Goal: Task Accomplishment & Management: Use online tool/utility

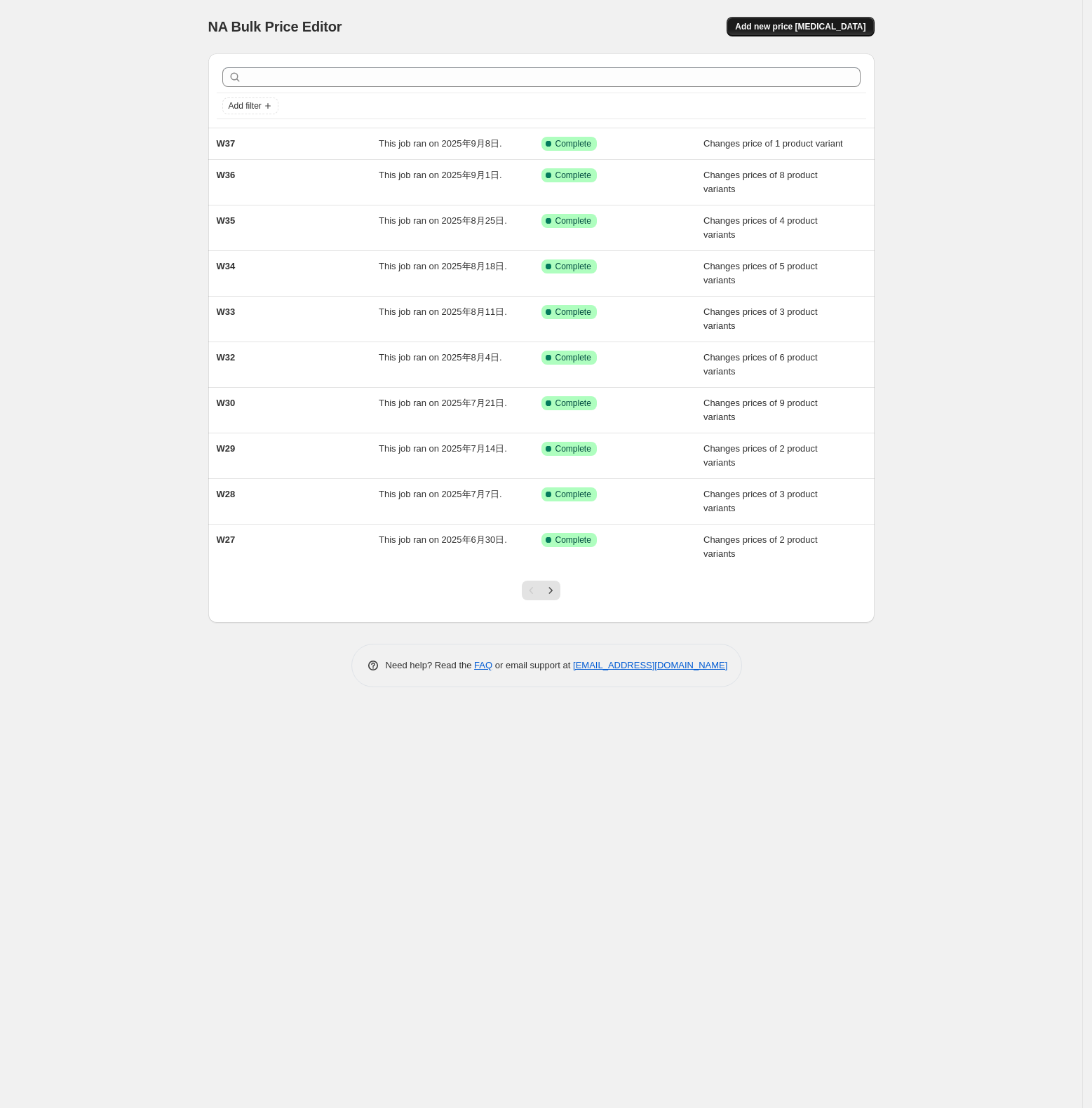
click at [800, 20] on button "Add new price [MEDICAL_DATA]" at bounding box center [800, 26] width 147 height 19
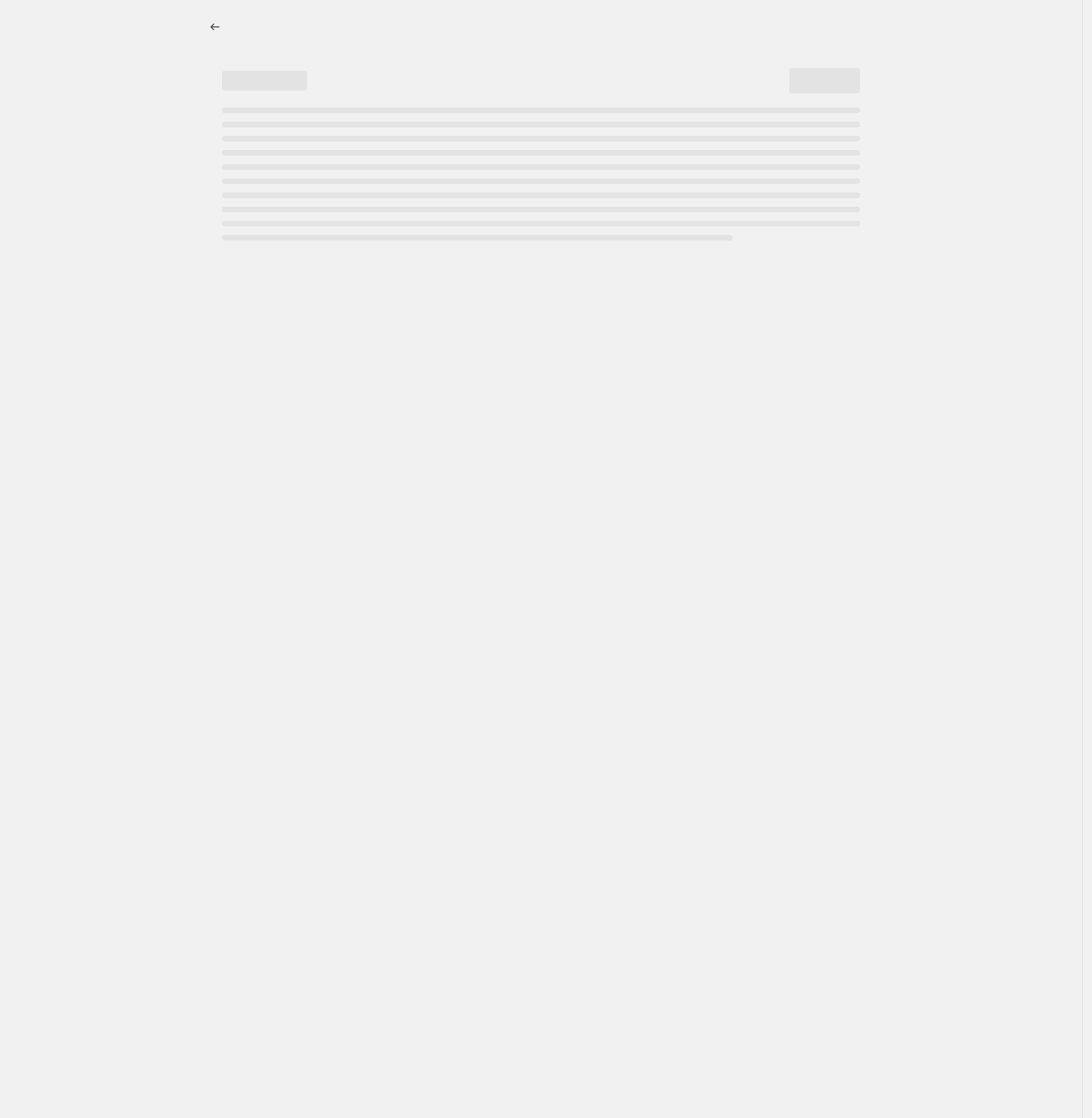
select select "percentage"
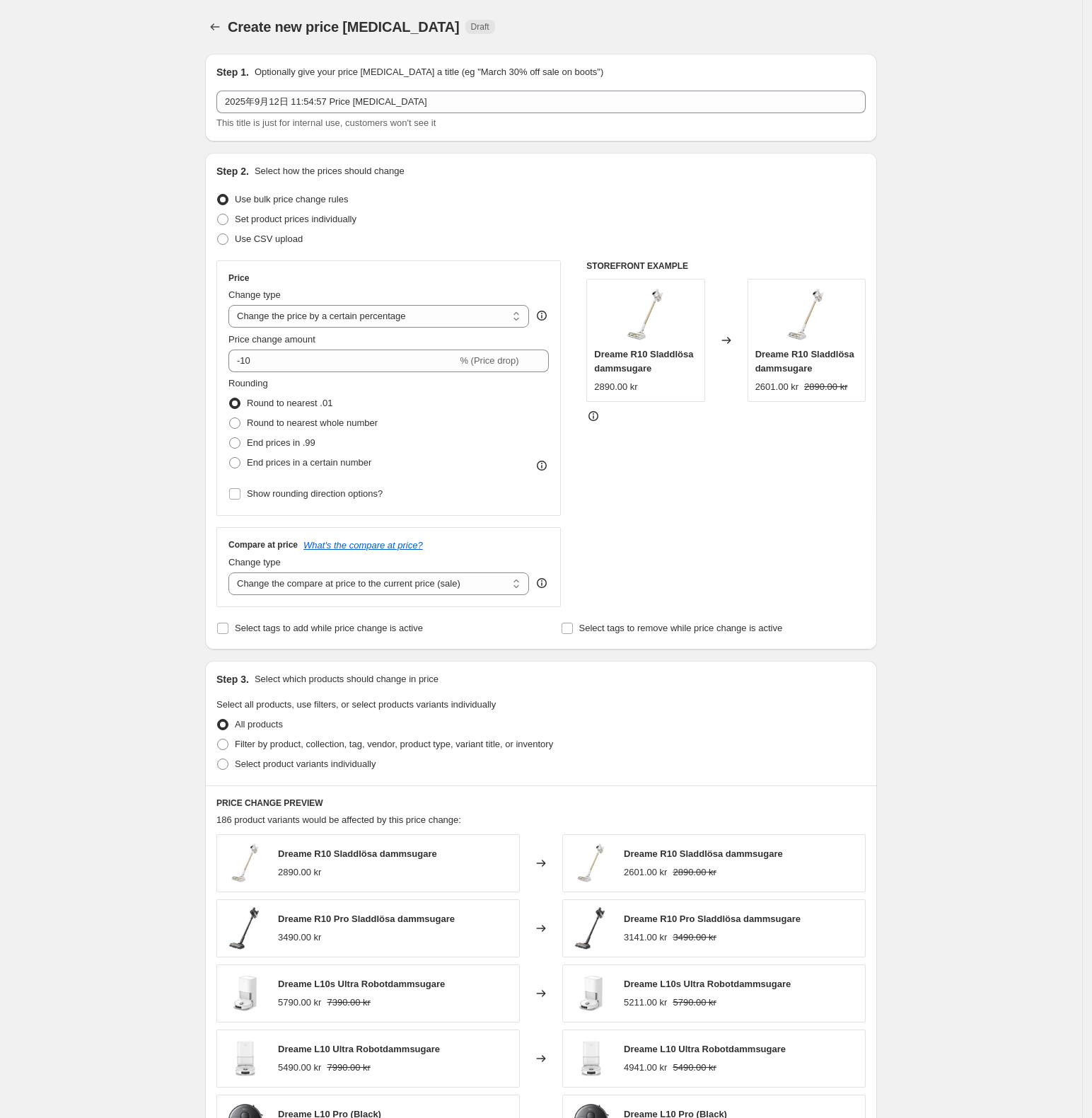
click at [461, 79] on div "Step 1. Optionally give your price [MEDICAL_DATA] a title (eg "March 30% off sa…" at bounding box center [540, 97] width 649 height 65
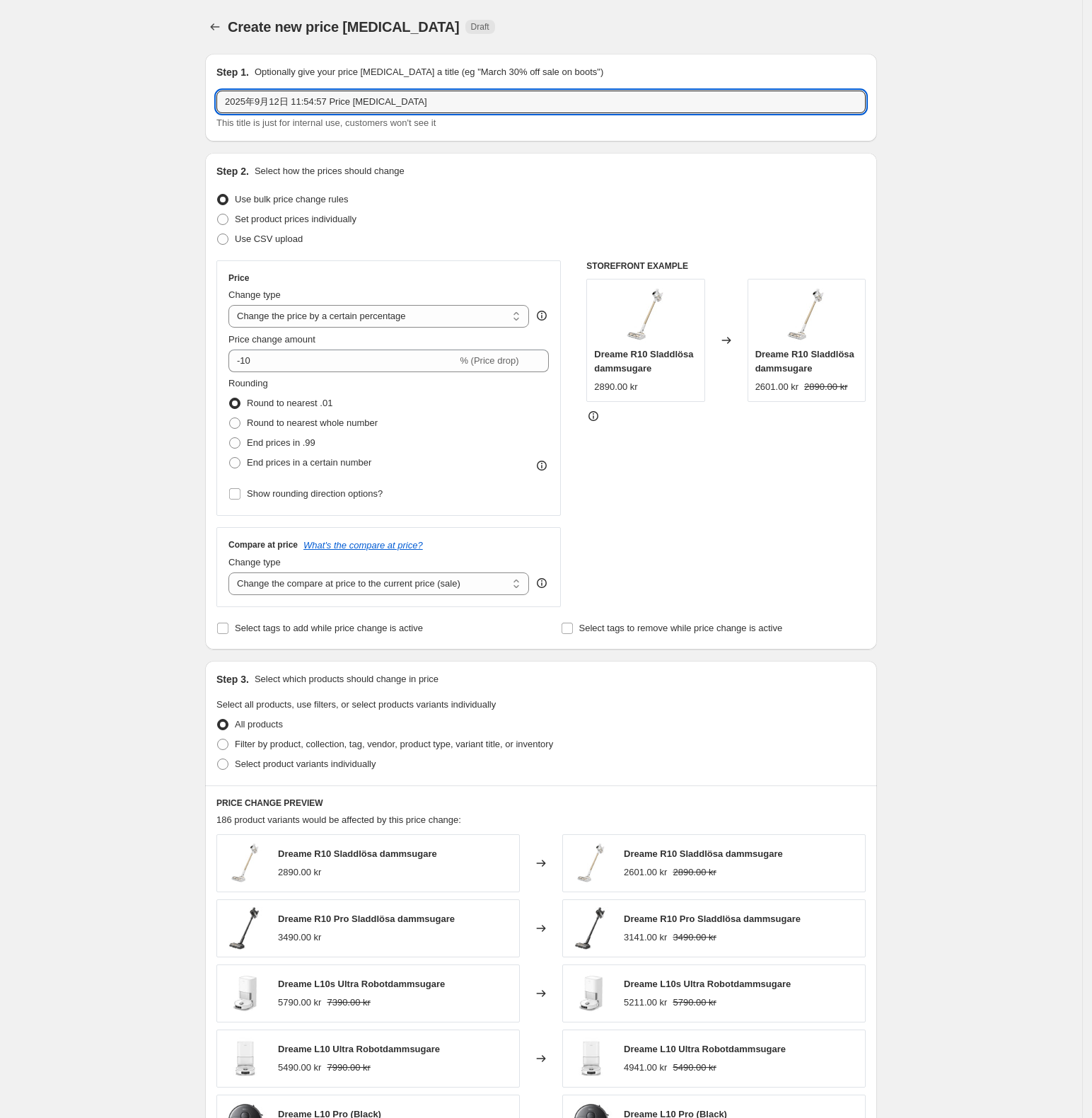
drag, startPoint x: 448, startPoint y: 93, endPoint x: 154, endPoint y: 114, distance: 294.7
click at [154, 114] on div "Create new price [MEDICAL_DATA]. This page is ready Create new price [MEDICAL_D…" at bounding box center [541, 707] width 1082 height 1415
type input "W38"
click at [126, 206] on div "Create new price [MEDICAL_DATA]. This page is ready Create new price [MEDICAL_D…" at bounding box center [541, 707] width 1082 height 1415
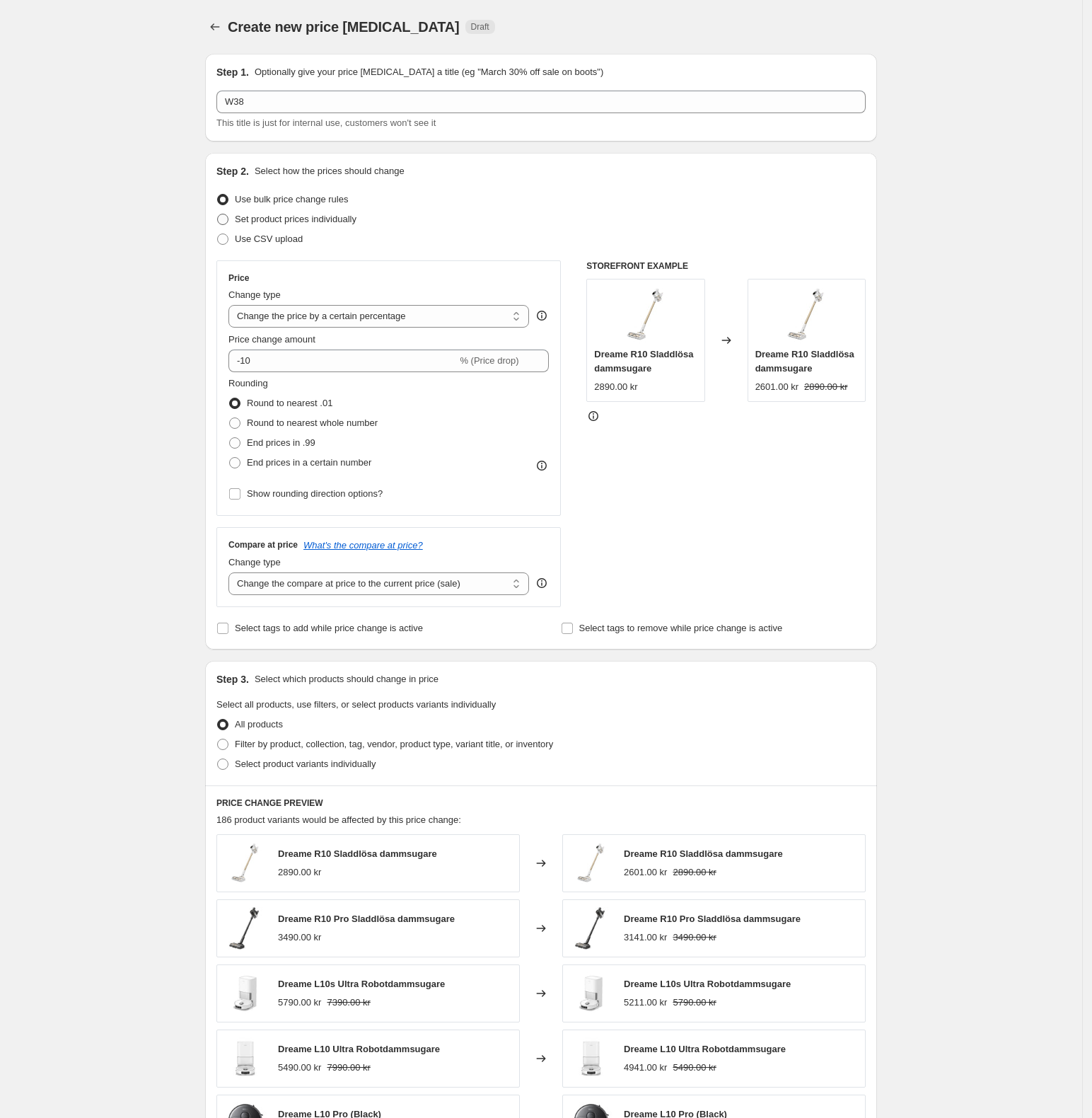
click at [229, 216] on span at bounding box center [222, 219] width 12 height 12
click at [218, 214] on input "Set product prices individually" at bounding box center [217, 214] width 1 height 1
radio input "true"
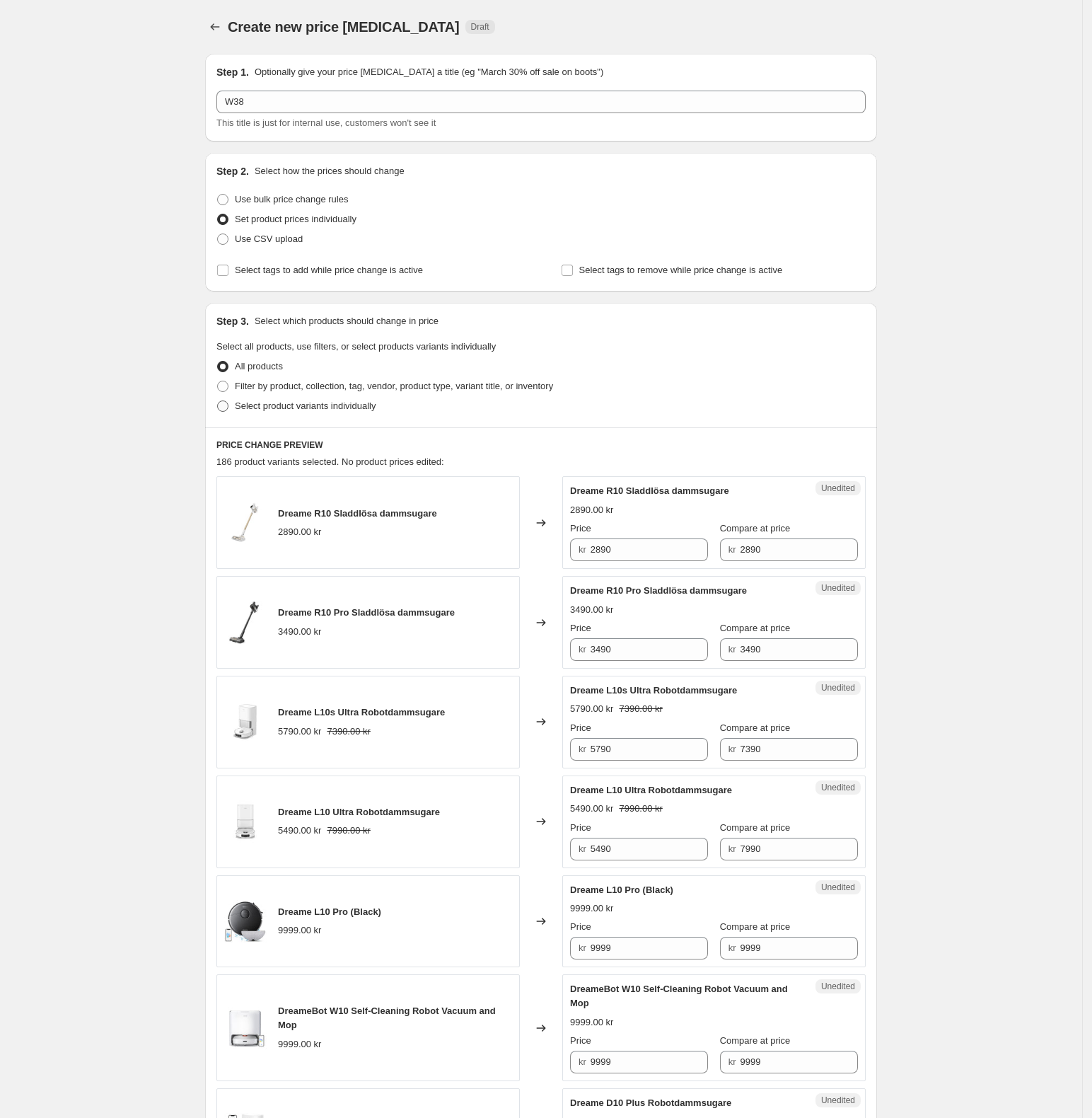
click at [275, 400] on span "Select product variants individually" at bounding box center [305, 406] width 141 height 11
click at [218, 400] on input "Select product variants individually" at bounding box center [217, 400] width 1 height 1
radio input "true"
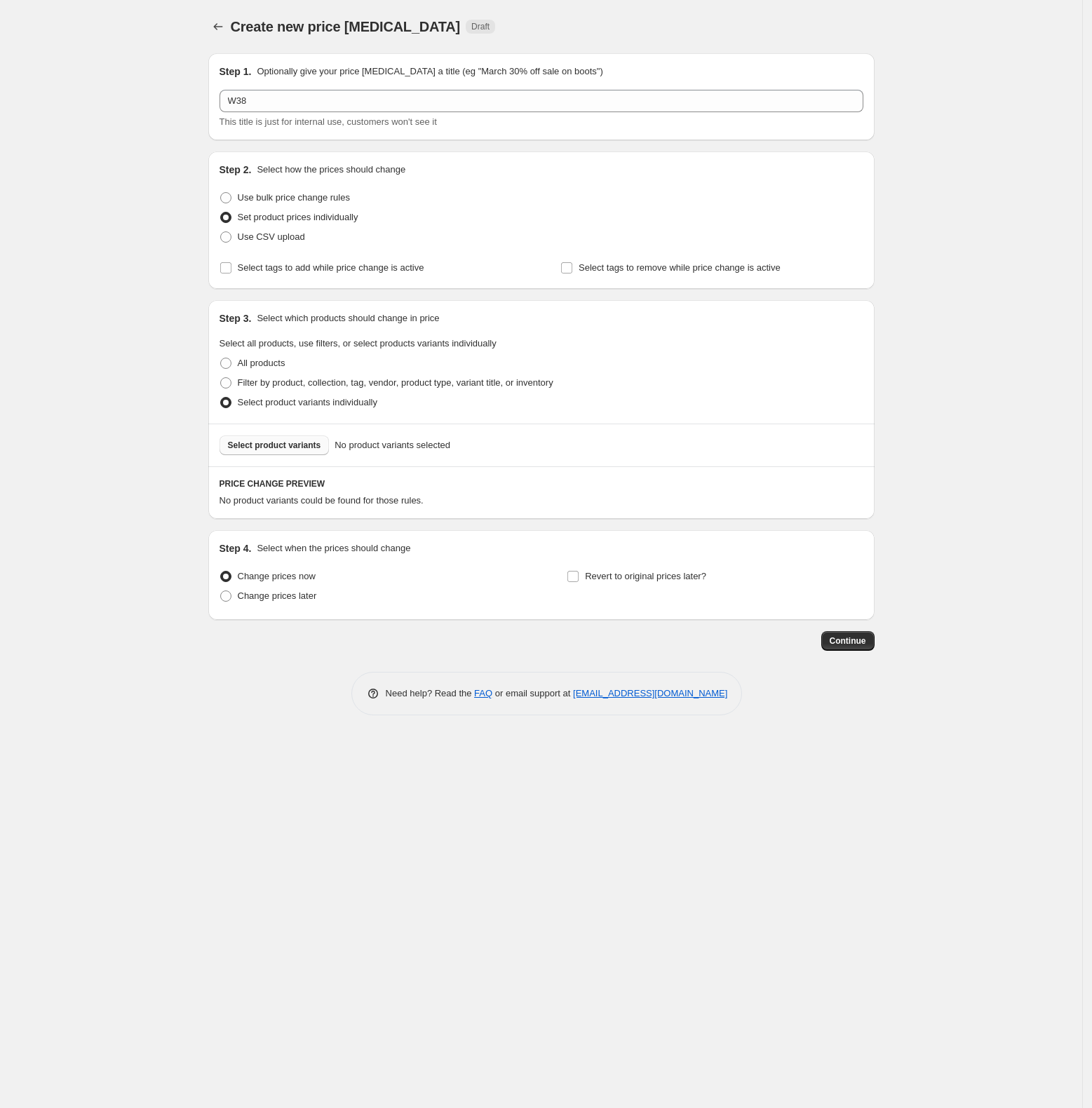
click at [291, 444] on span "Select product variants" at bounding box center [275, 445] width 93 height 11
